Goal: Book appointment/travel/reservation

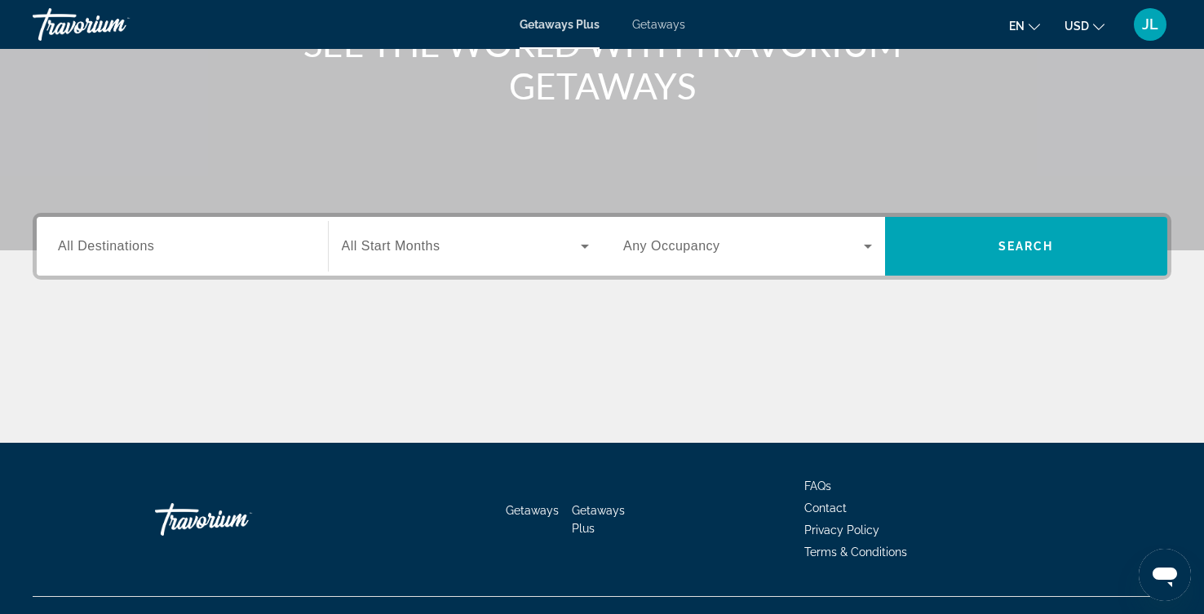
scroll to position [273, 0]
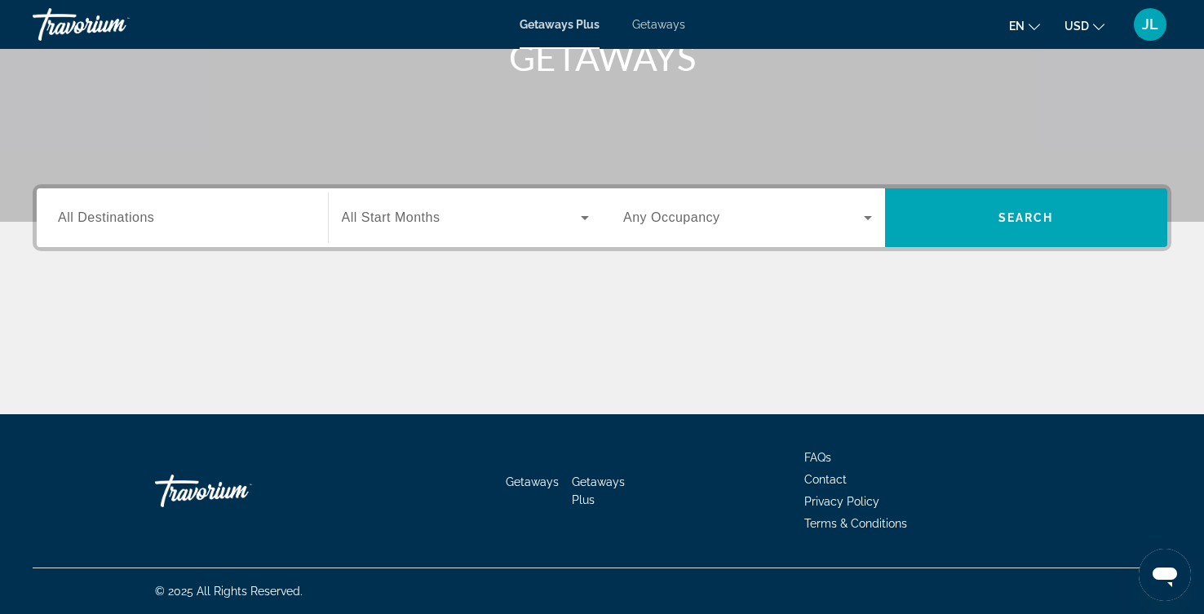
click at [581, 228] on icon "Search widget" at bounding box center [585, 218] width 20 height 20
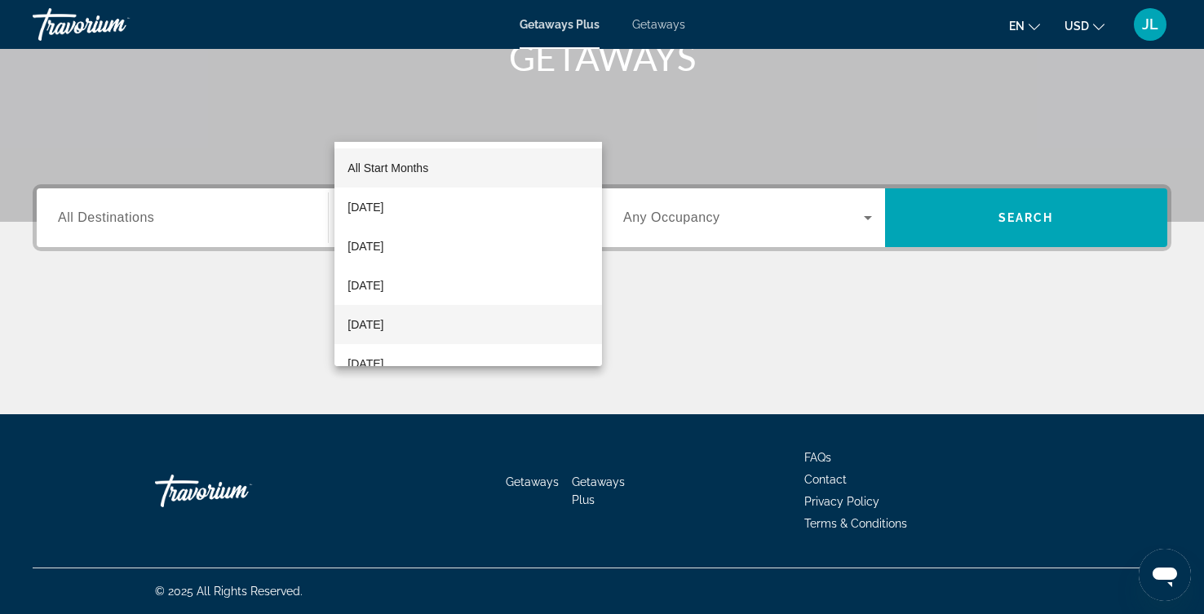
scroll to position [91, 0]
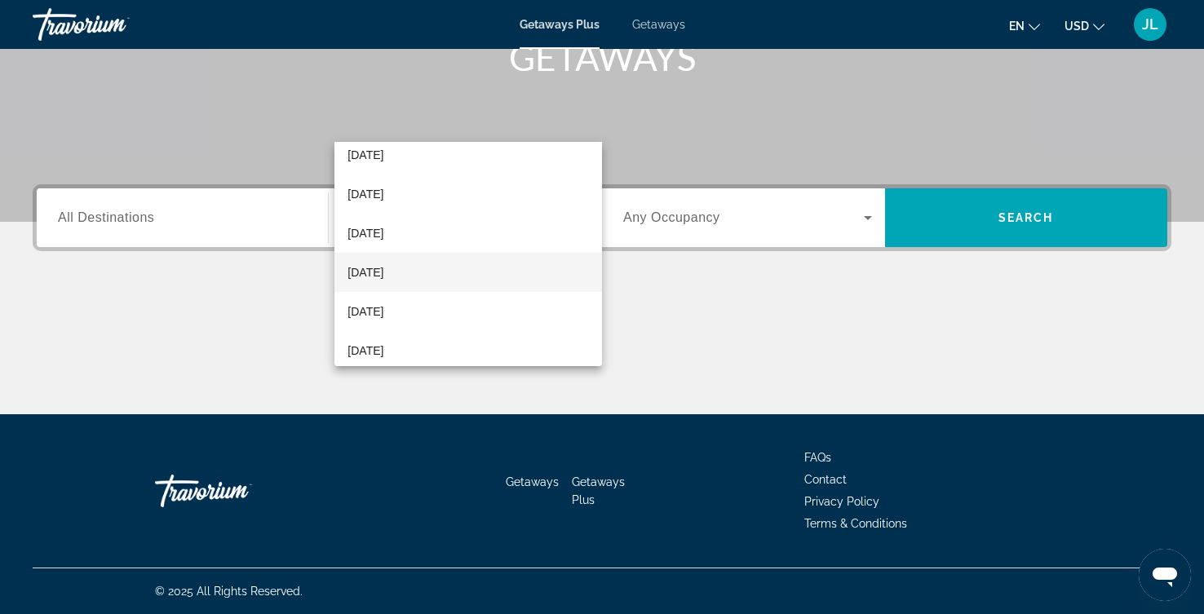
click at [531, 280] on mat-option "[DATE]" at bounding box center [467, 272] width 267 height 39
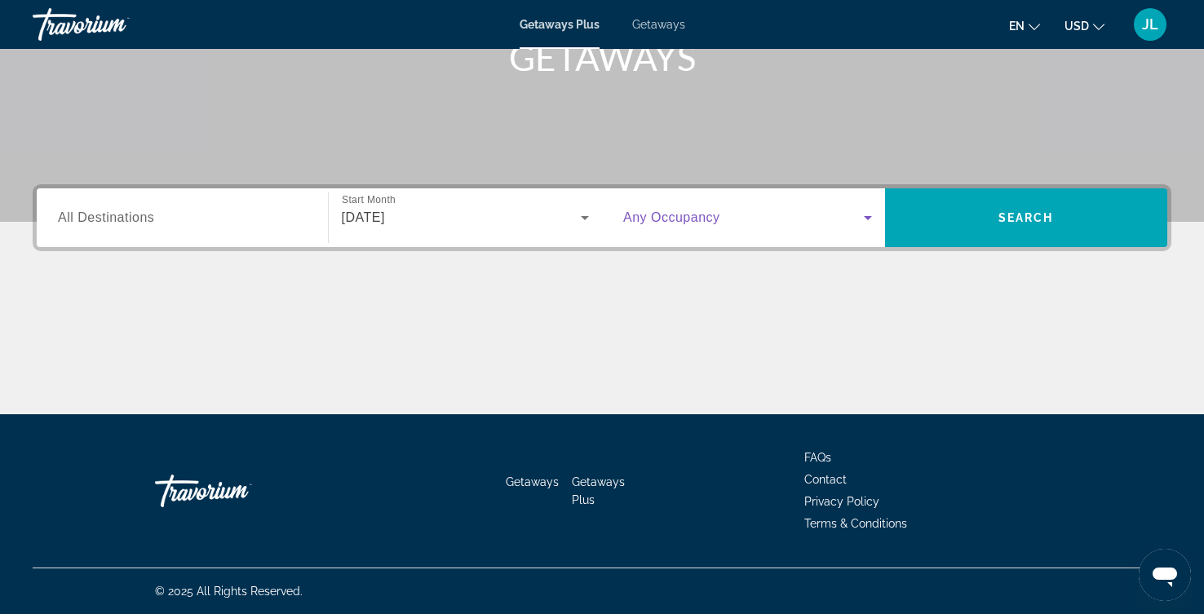
click at [867, 208] on icon "Search widget" at bounding box center [868, 218] width 20 height 20
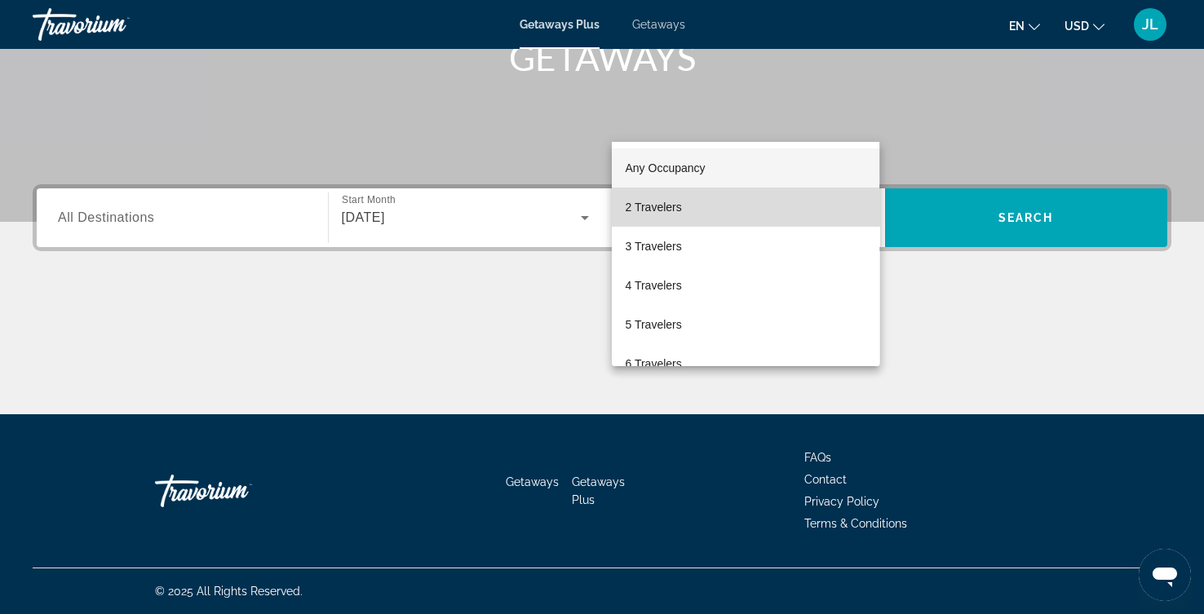
click at [673, 206] on span "2 Travelers" at bounding box center [653, 207] width 56 height 20
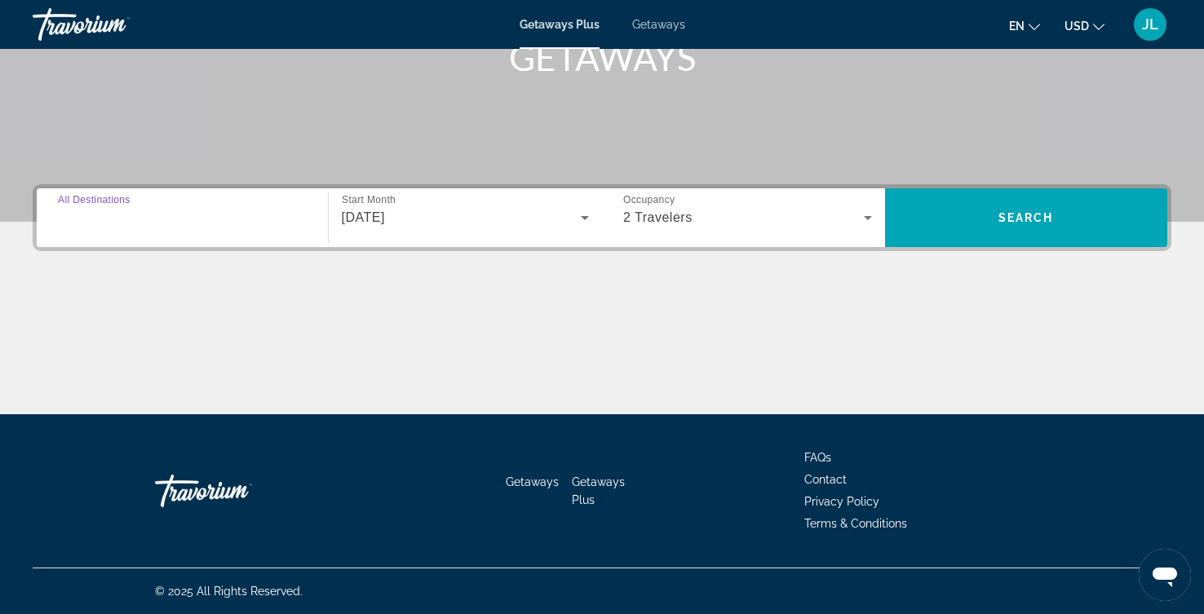
click at [249, 209] on input "Destination All Destinations" at bounding box center [182, 219] width 249 height 20
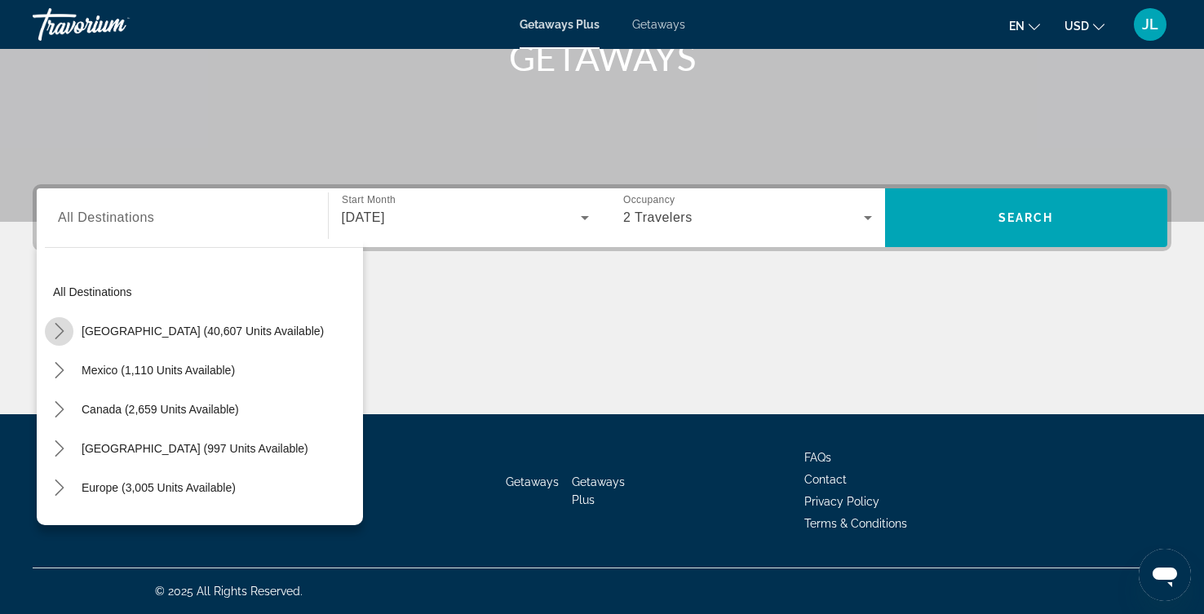
click at [64, 323] on icon "Toggle United States (40,607 units available) submenu" at bounding box center [59, 331] width 16 height 16
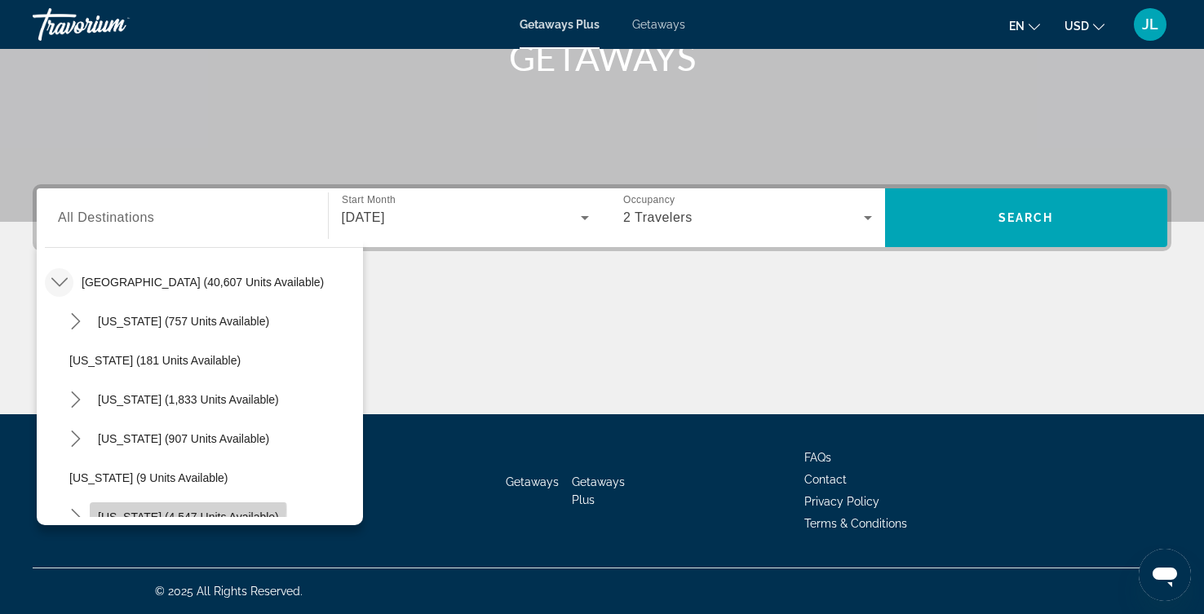
click at [209, 511] on span "[US_STATE] (4,547 units available)" at bounding box center [188, 517] width 181 height 13
type input "**********"
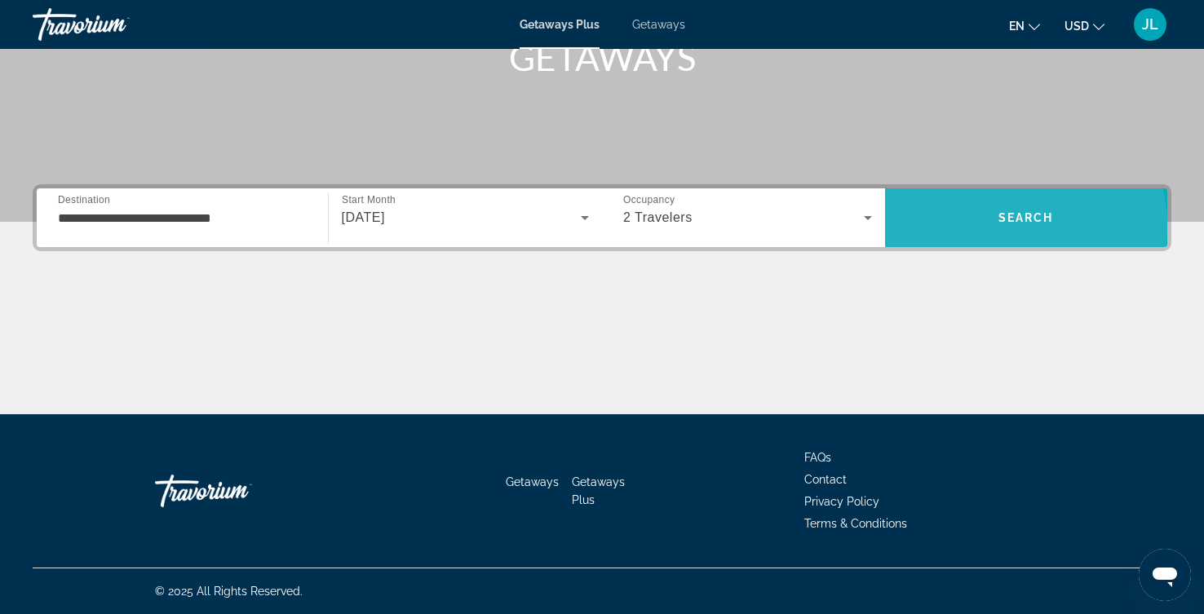
click at [998, 211] on span "Search" at bounding box center [1025, 217] width 55 height 13
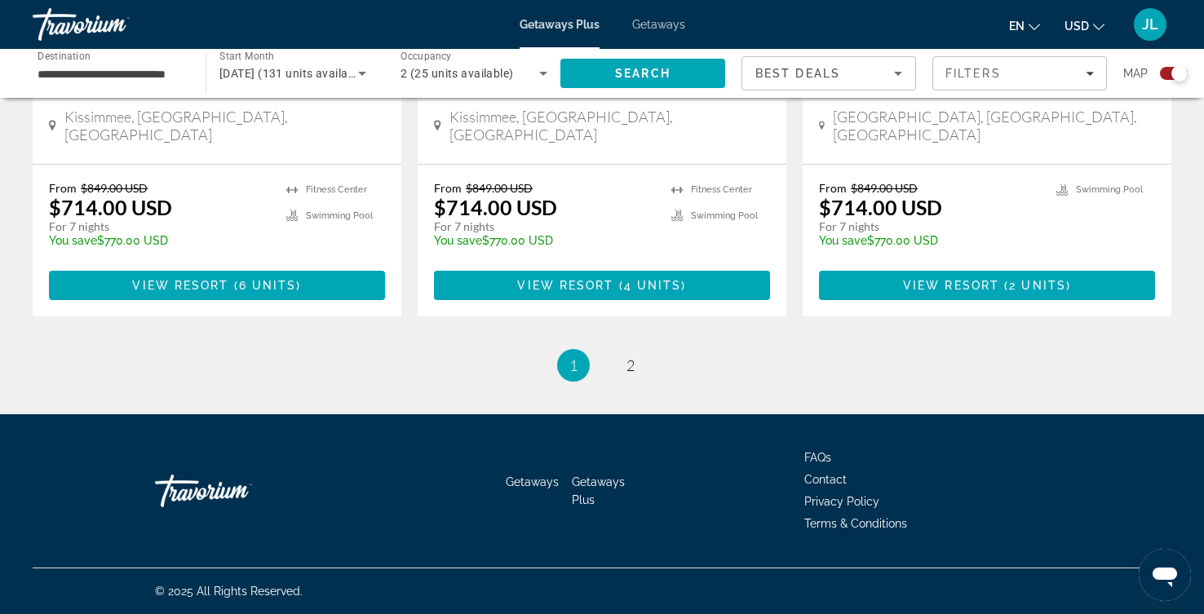
scroll to position [3105, 0]
click at [634, 374] on span "2" at bounding box center [630, 365] width 8 height 18
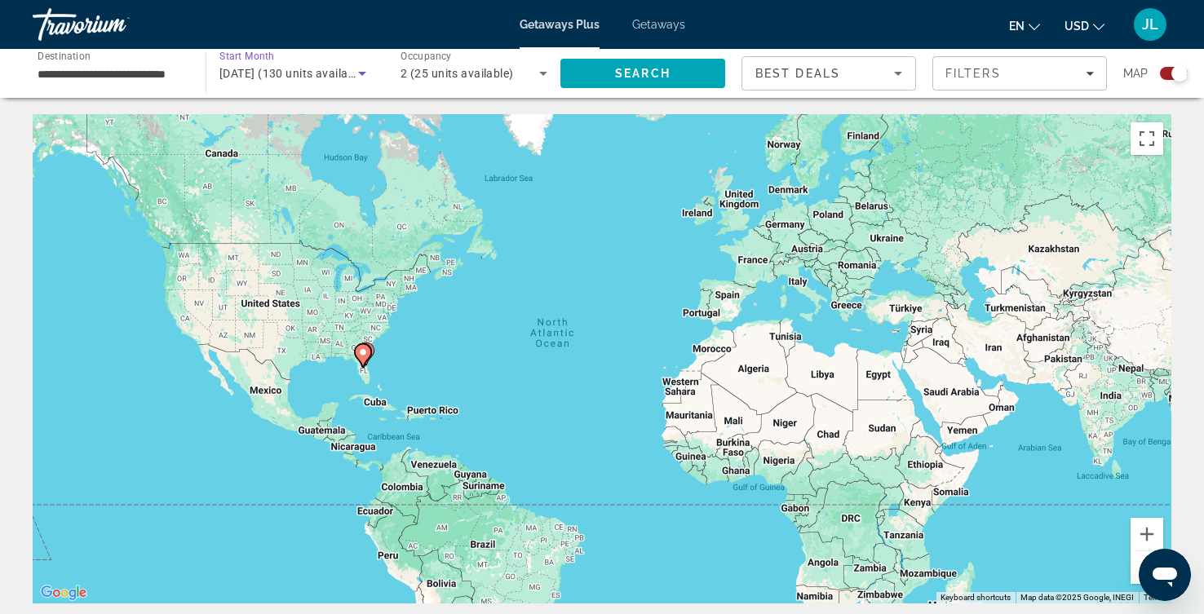
click at [365, 83] on icon "Search widget" at bounding box center [362, 74] width 20 height 20
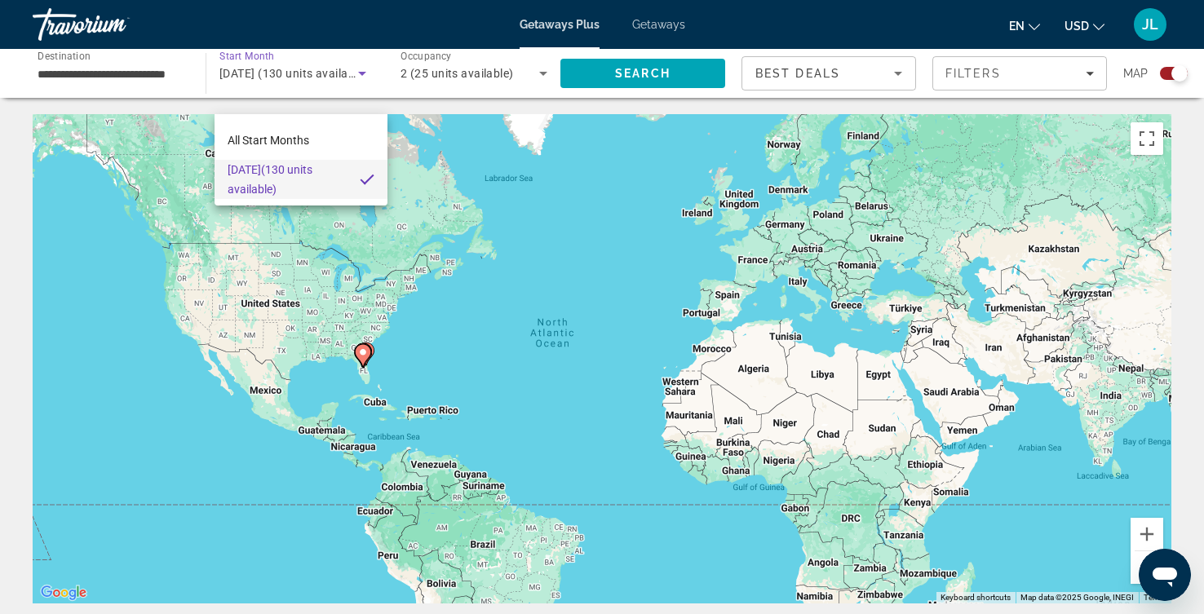
click at [199, 93] on div at bounding box center [602, 307] width 1204 height 614
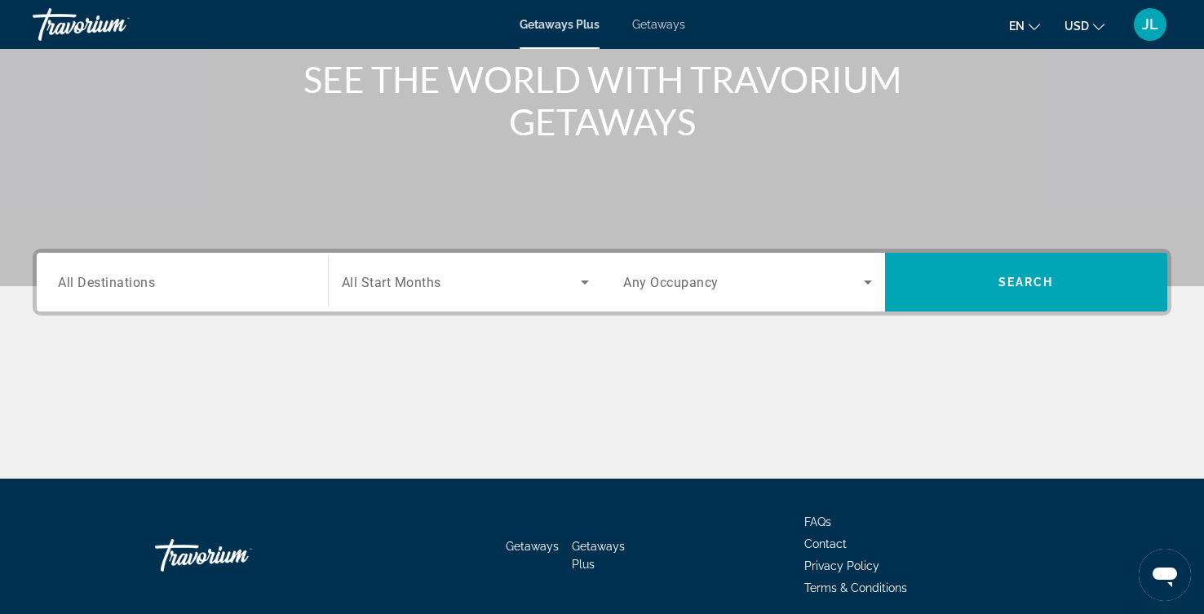
scroll to position [273, 0]
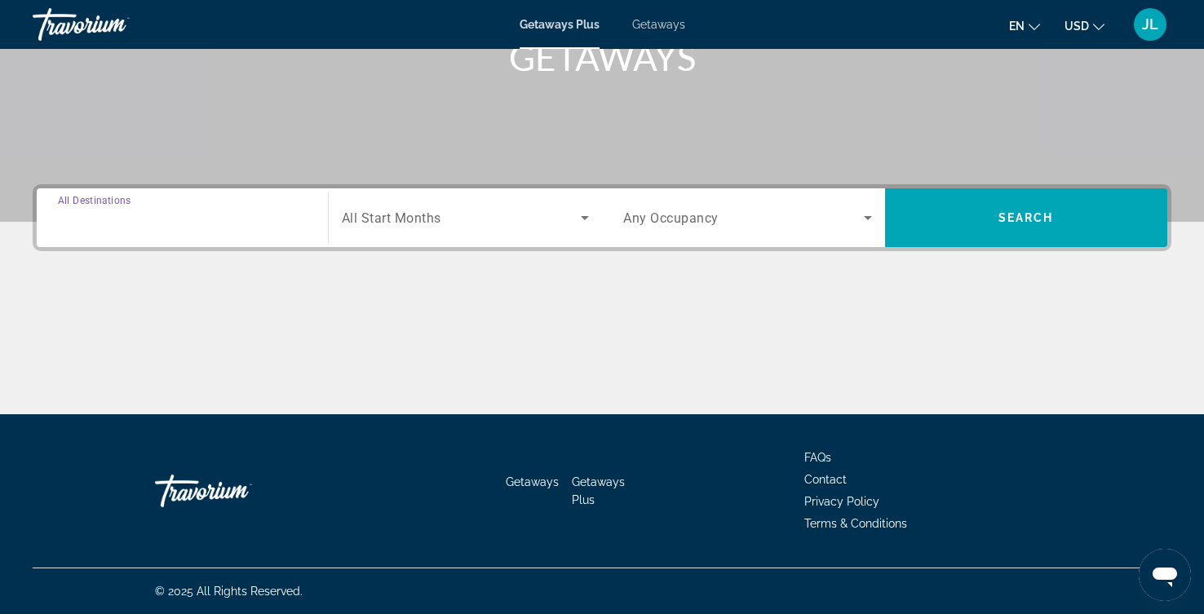
click at [203, 228] on input "Destination All Destinations" at bounding box center [182, 219] width 249 height 20
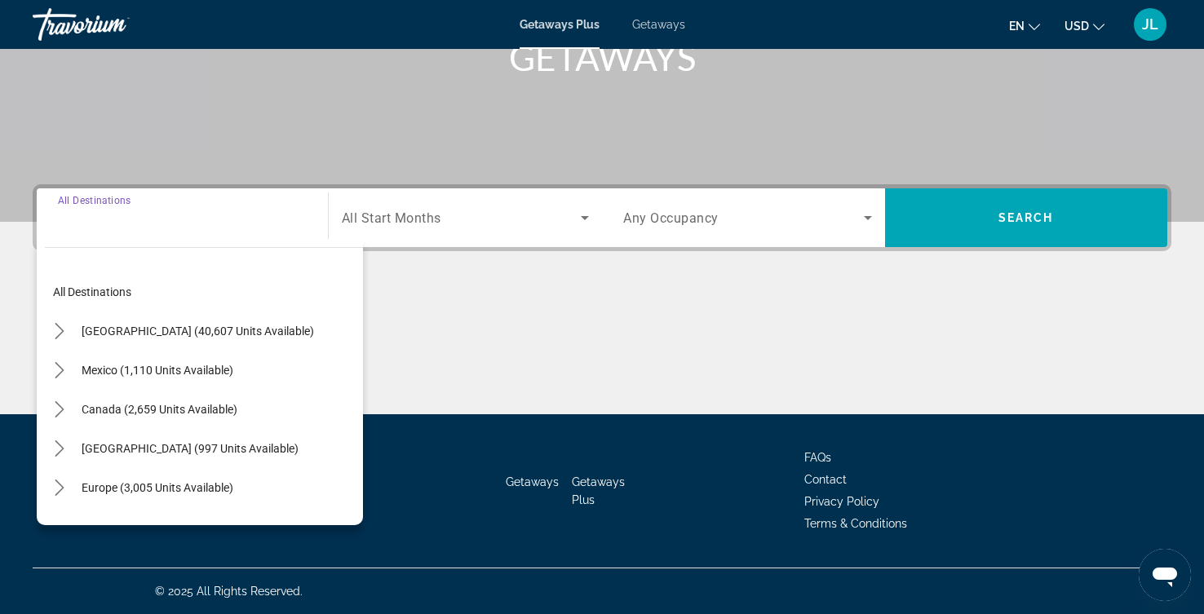
scroll to position [487, 0]
click at [68, 323] on icon "Toggle United States (40,607 units available) submenu" at bounding box center [59, 331] width 16 height 16
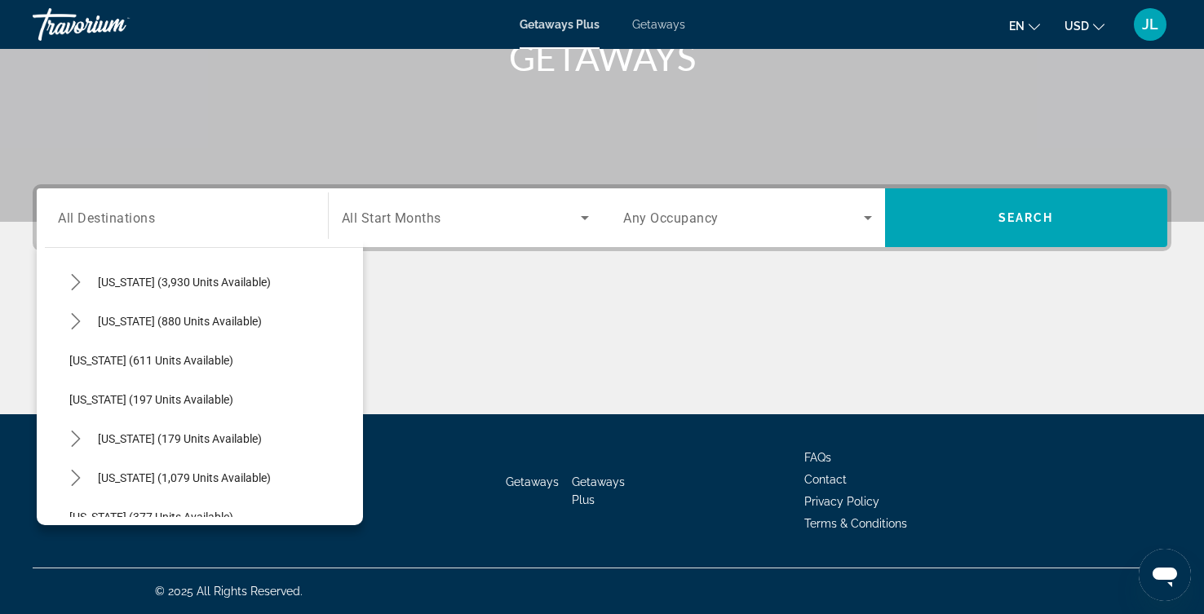
scroll to position [962, 0]
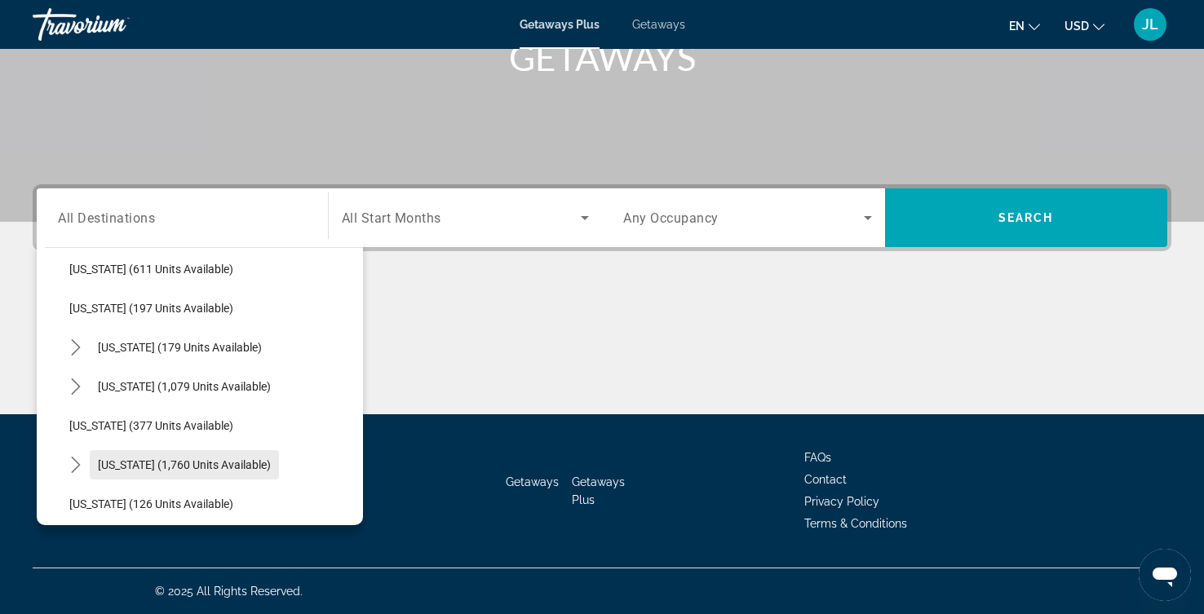
click at [206, 458] on span "[US_STATE] (1,760 units available)" at bounding box center [184, 464] width 173 height 13
type input "**********"
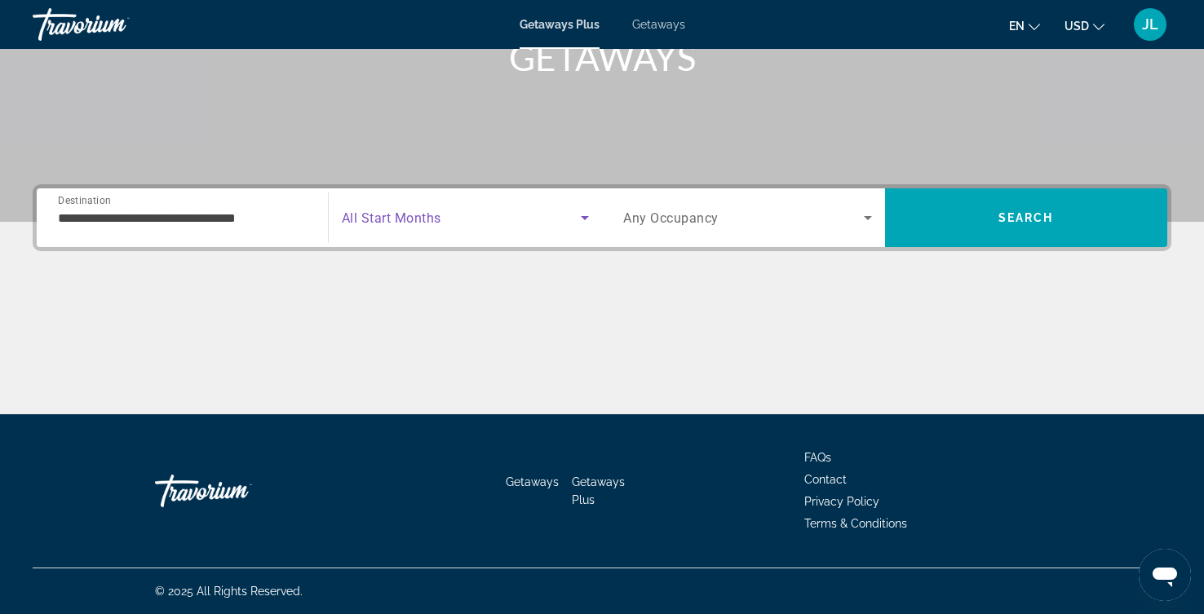
click at [580, 208] on icon "Search widget" at bounding box center [585, 218] width 20 height 20
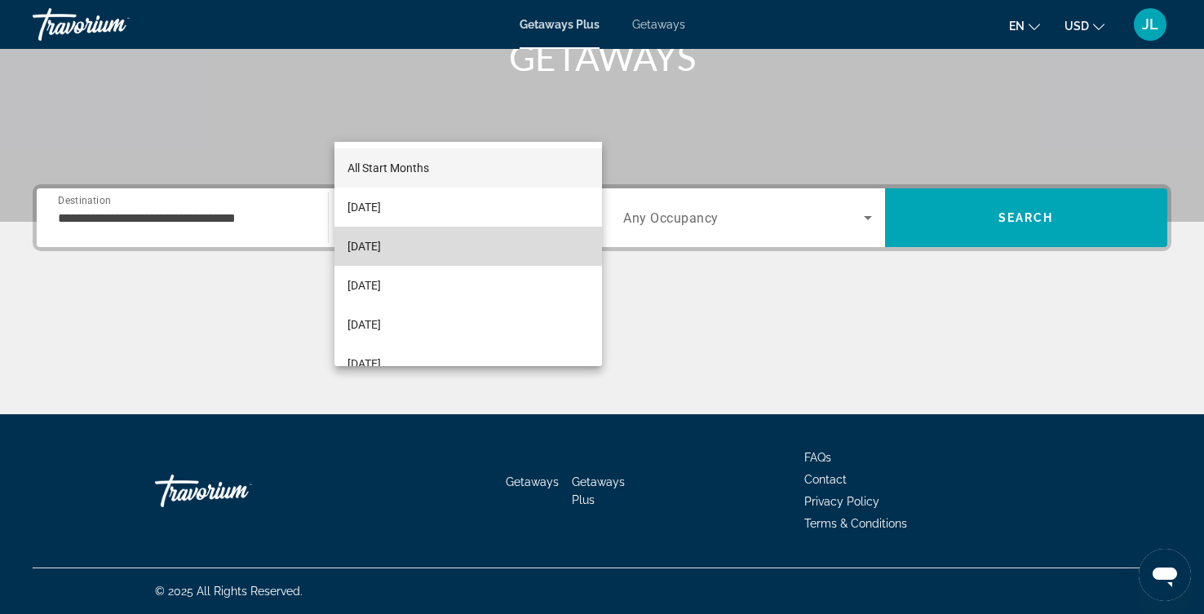
click at [381, 244] on span "[DATE]" at bounding box center [363, 247] width 33 height 20
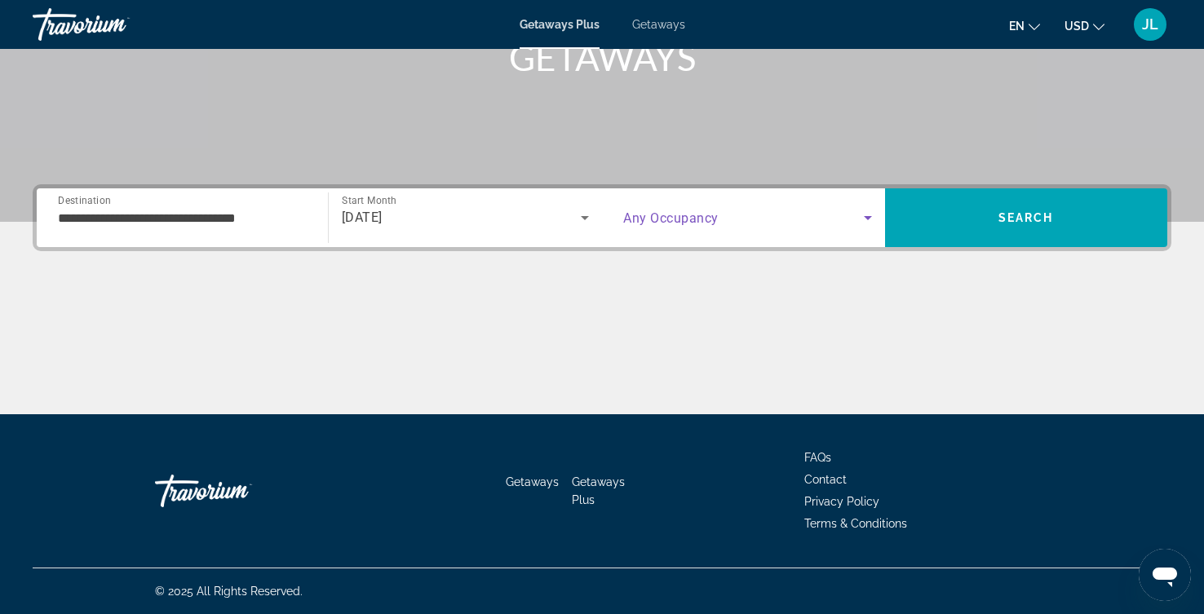
click at [858, 208] on icon "Search widget" at bounding box center [868, 218] width 20 height 20
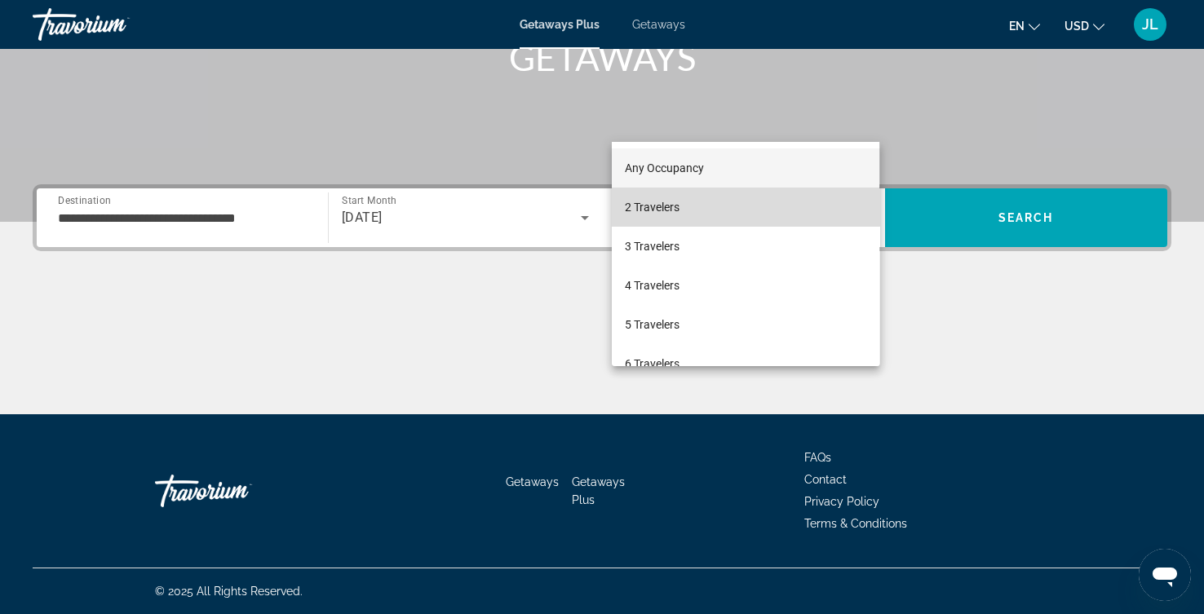
click at [712, 203] on mat-option "2 Travelers" at bounding box center [745, 207] width 267 height 39
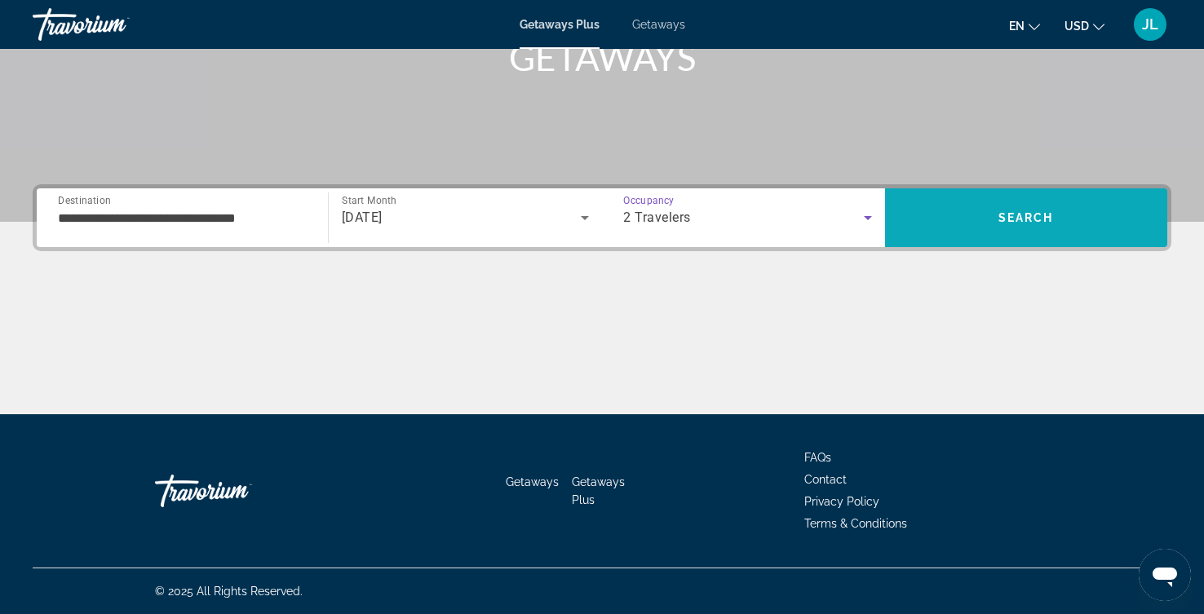
click at [1027, 211] on span "Search" at bounding box center [1025, 217] width 55 height 13
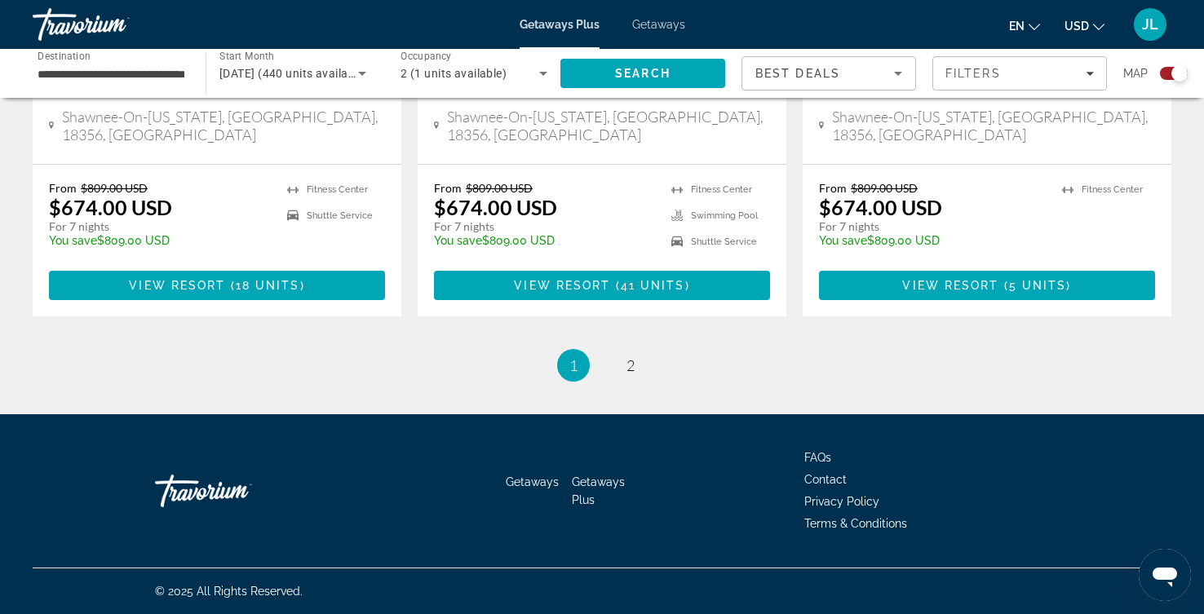
scroll to position [3196, 0]
click at [634, 374] on span "2" at bounding box center [630, 365] width 8 height 18
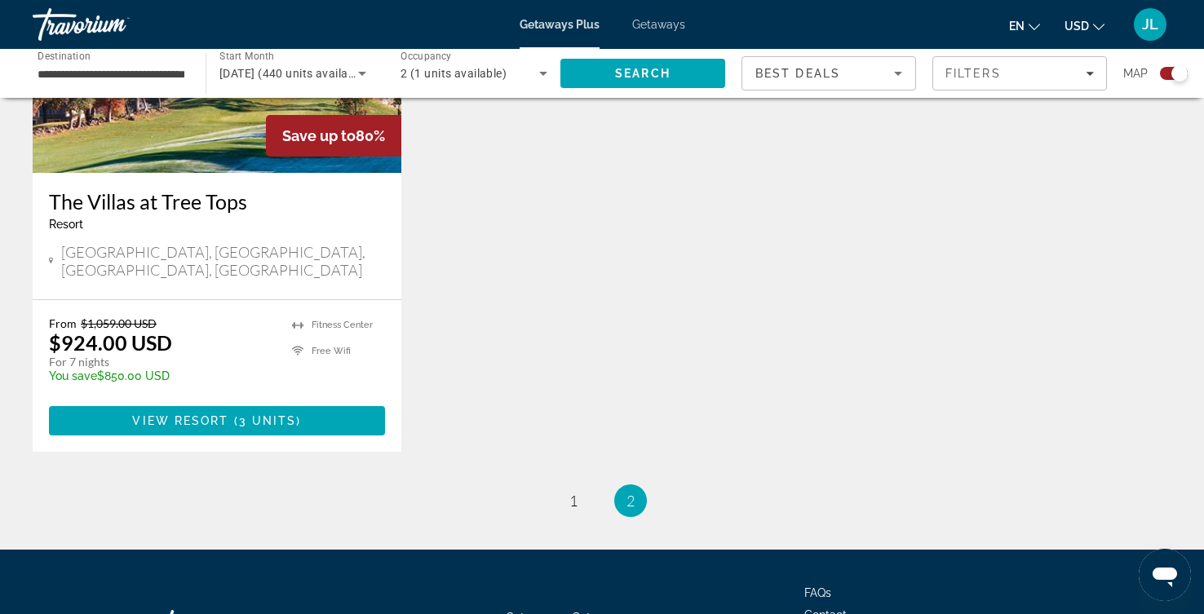
scroll to position [1095, 0]
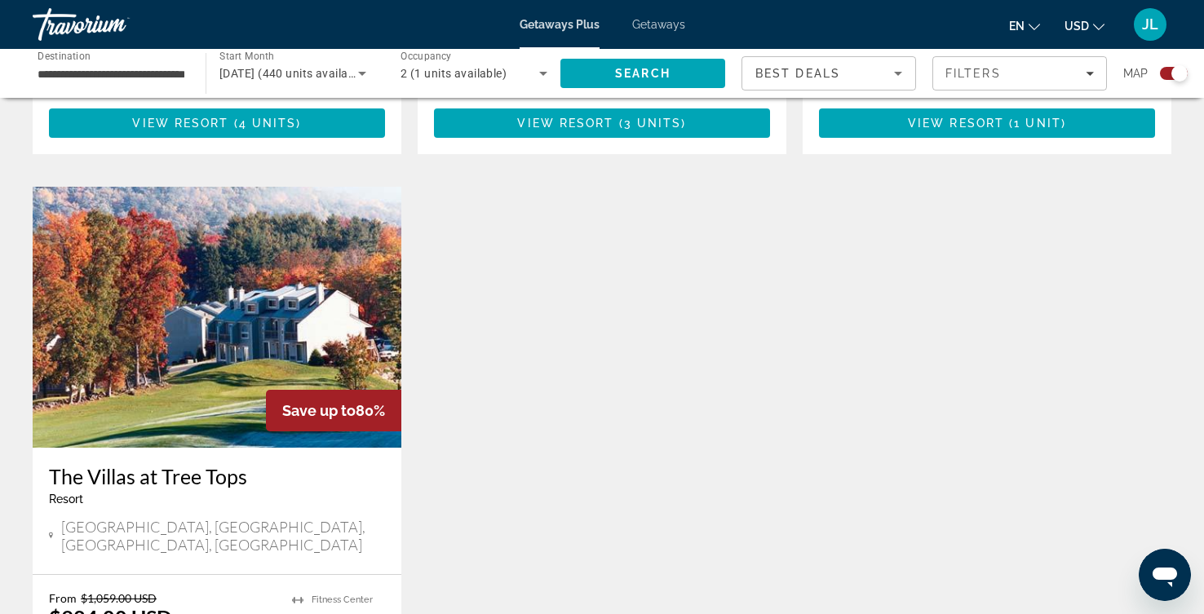
click at [191, 96] on div "**********" at bounding box center [110, 74] width 173 height 46
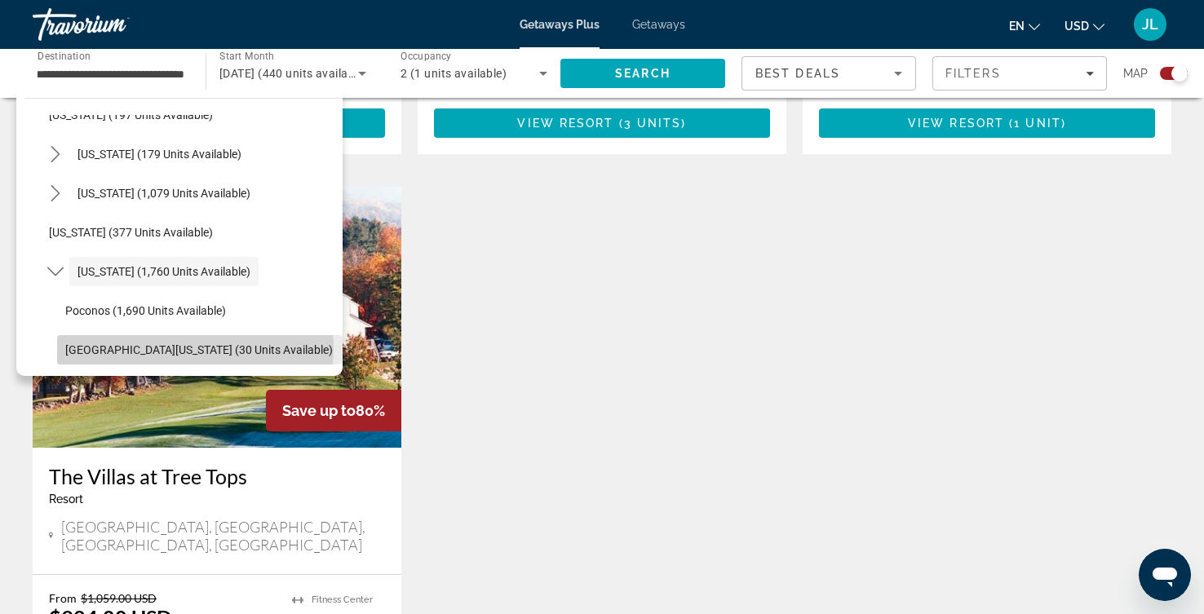
scroll to position [0, 0]
click at [179, 356] on span "[GEOGRAPHIC_DATA][US_STATE] (30 units available)" at bounding box center [198, 349] width 267 height 13
type input "**********"
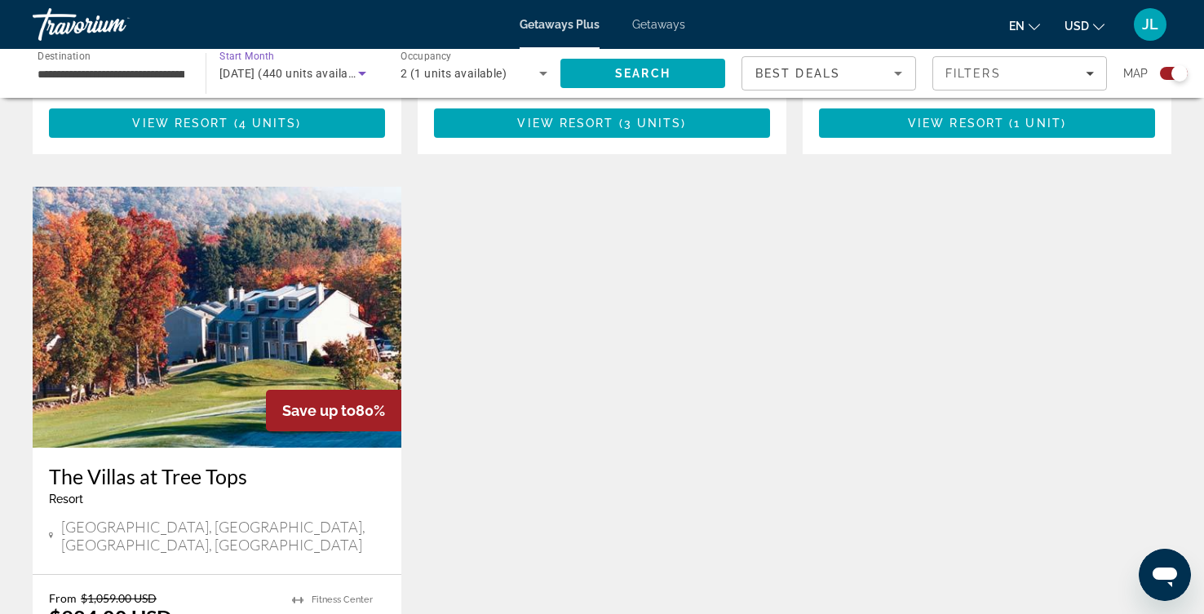
click at [372, 83] on icon "Search widget" at bounding box center [362, 74] width 20 height 20
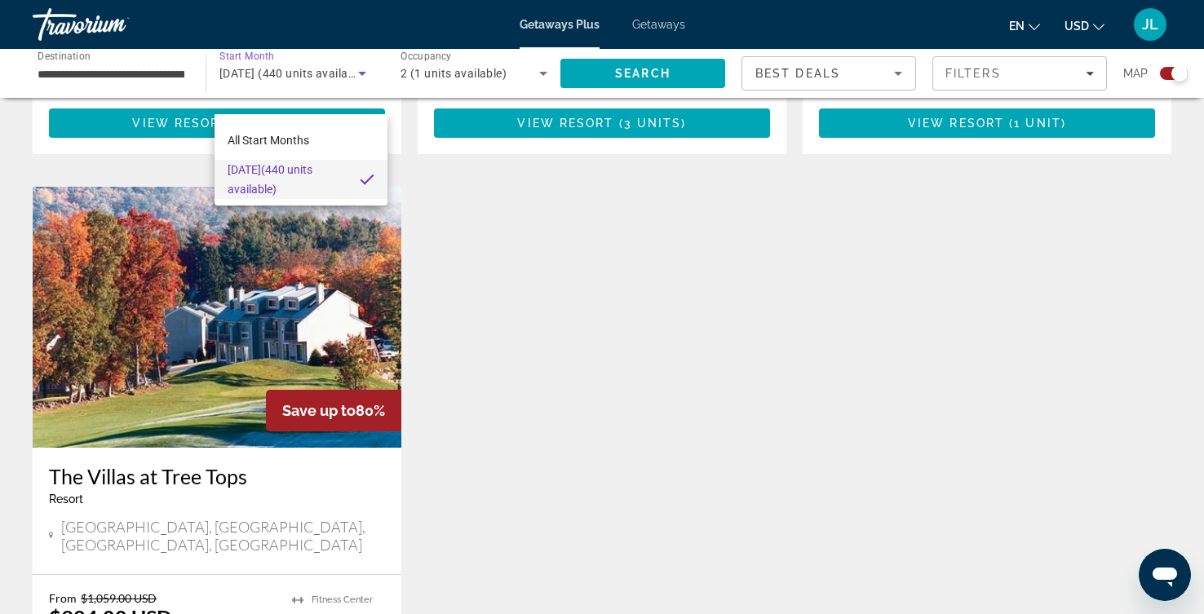
click at [303, 86] on div at bounding box center [602, 307] width 1204 height 614
